Goal: Find specific page/section: Find specific page/section

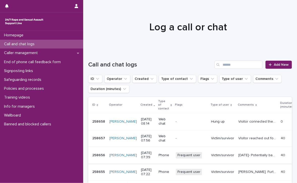
scroll to position [25, 0]
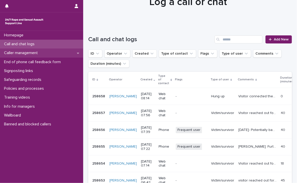
click at [24, 52] on p "Caller management" at bounding box center [22, 52] width 40 height 5
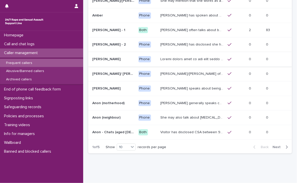
scroll to position [69, 0]
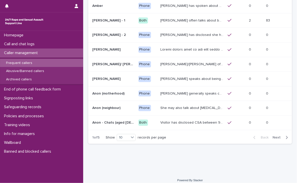
click at [273, 135] on span "Next" at bounding box center [278, 137] width 11 height 4
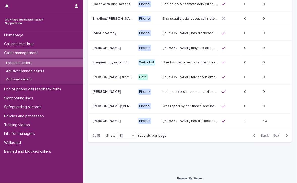
scroll to position [45, 0]
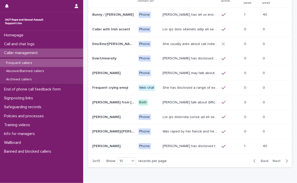
click at [197, 144] on p "[PERSON_NAME] has disclosed that he was raped by 10 men when he was homeless be…" at bounding box center [191, 145] width 56 height 5
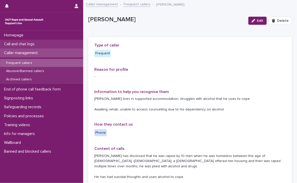
click at [31, 43] on p "Call and chat logs" at bounding box center [20, 44] width 37 height 5
